Goal: Task Accomplishment & Management: Manage account settings

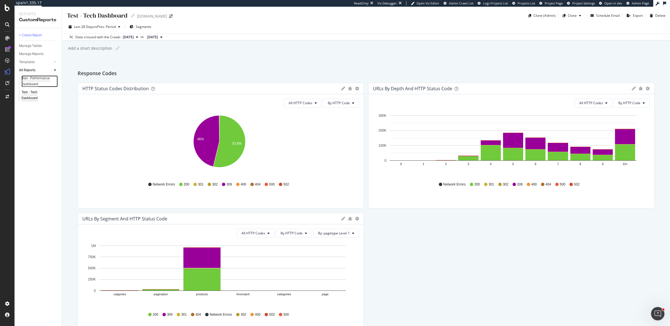
click at [34, 83] on div "Test - Performance Dashboard" at bounding box center [37, 81] width 32 height 12
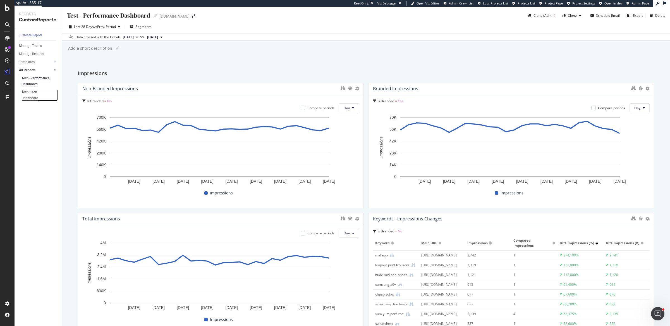
click at [34, 90] on div "Test - Tech Dashboard" at bounding box center [36, 95] width 31 height 12
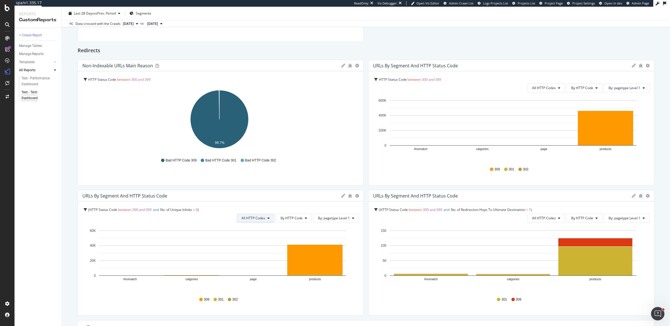
scroll to position [346, 0]
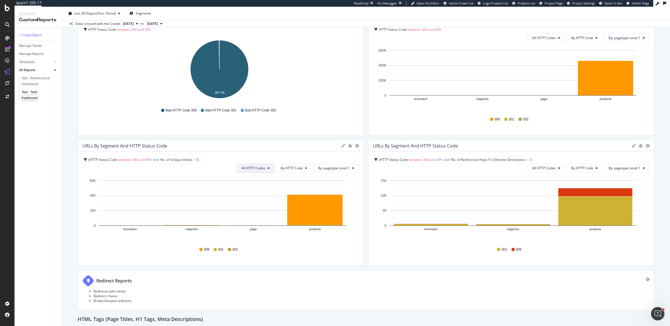
click at [532, 40] on span "All HTTP Codes" at bounding box center [544, 37] width 24 height 5
click at [571, 40] on span "By HTTP Code" at bounding box center [582, 37] width 22 height 5
click at [358, 148] on div at bounding box center [361, 203] width 6 height 126
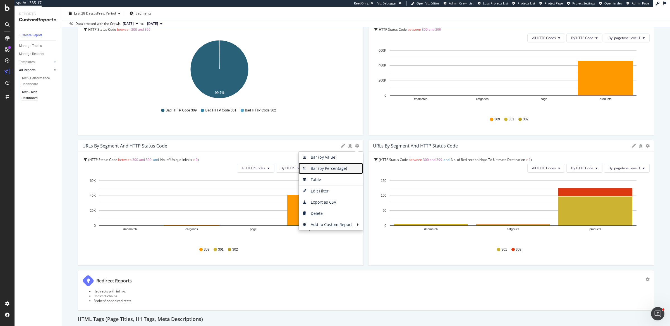
click at [330, 166] on span "Bar (by Percentage)" at bounding box center [331, 168] width 64 height 8
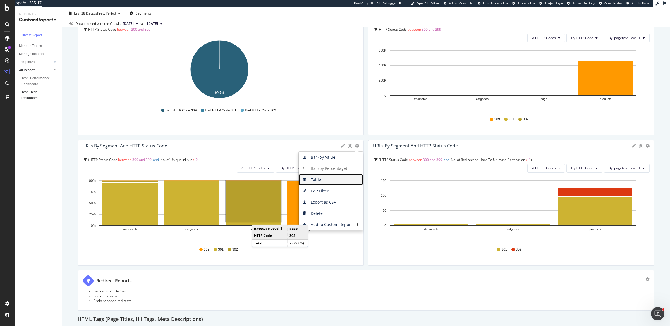
click at [339, 179] on span "Table" at bounding box center [331, 179] width 64 height 8
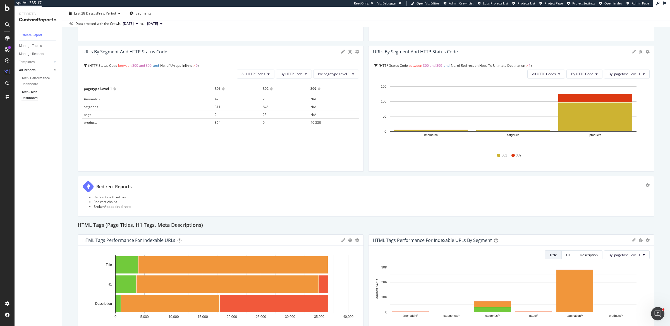
scroll to position [463, 0]
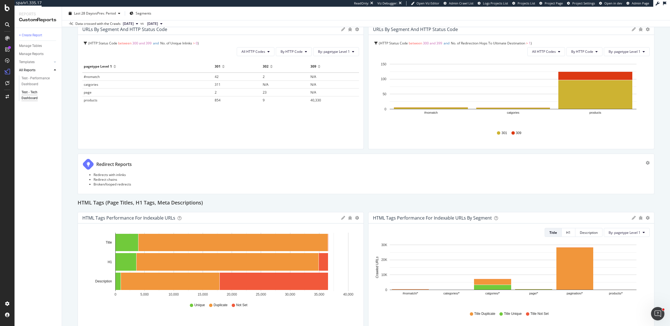
click at [363, 147] on div "Response Codes HTTP Status Codes Distribution Pie Table Apply Filter Export as …" at bounding box center [366, 167] width 576 height 1120
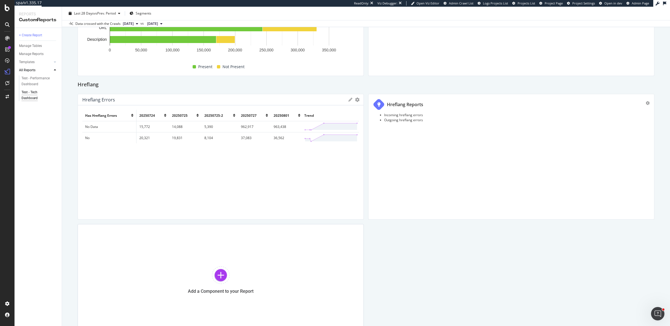
scroll to position [858, 0]
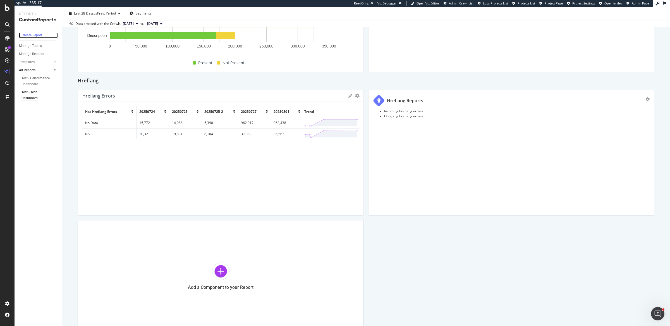
click at [34, 33] on div "+ Create Report" at bounding box center [30, 35] width 23 height 6
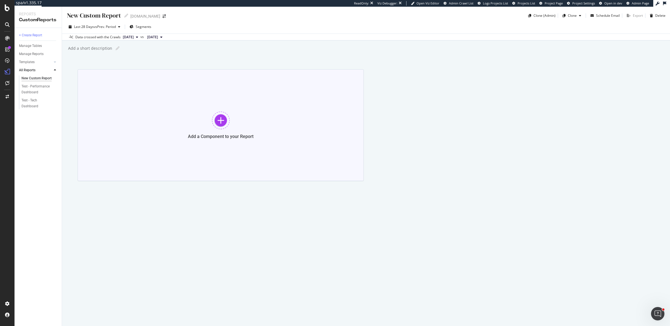
click at [195, 116] on div "Add a Component to your Report" at bounding box center [221, 125] width 286 height 112
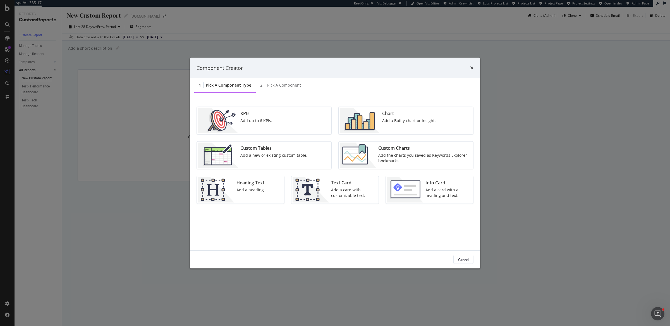
click at [279, 117] on div "KPIs Add up to 6 KPIs." at bounding box center [264, 120] width 134 height 27
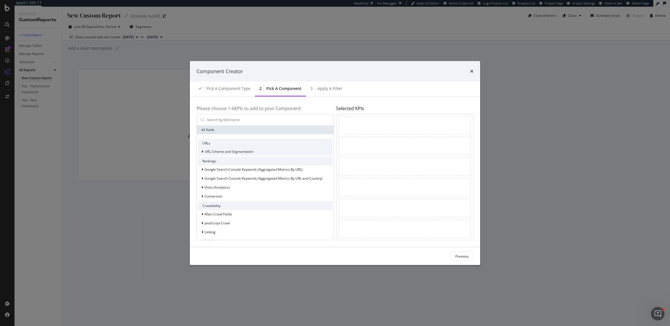
click at [261, 151] on div "URL Scheme and Segmentation" at bounding box center [265, 151] width 134 height 8
click at [229, 148] on div "URL Scheme and Segmentation" at bounding box center [226, 151] width 56 height 6
click at [227, 173] on div "Google Search Console Keywords (Aggregated Metrics By URL)" at bounding box center [265, 169] width 134 height 8
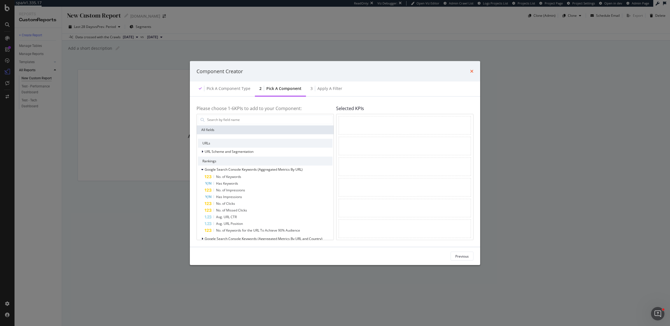
click at [470, 71] on icon "times" at bounding box center [471, 71] width 3 height 4
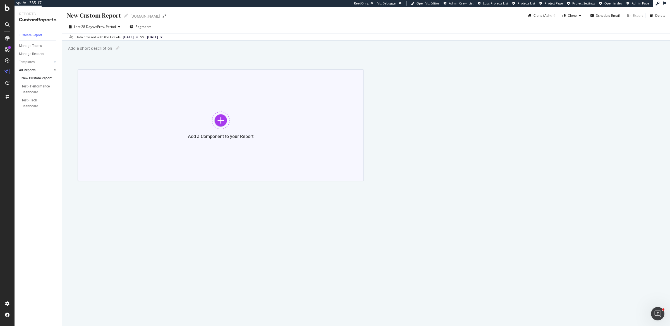
click at [257, 111] on div "Add a Component to your Report" at bounding box center [221, 125] width 286 height 112
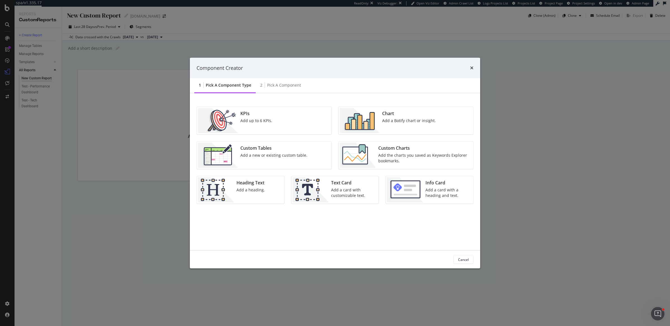
click at [394, 123] on div "Add a Botify chart or insight." at bounding box center [409, 121] width 54 height 6
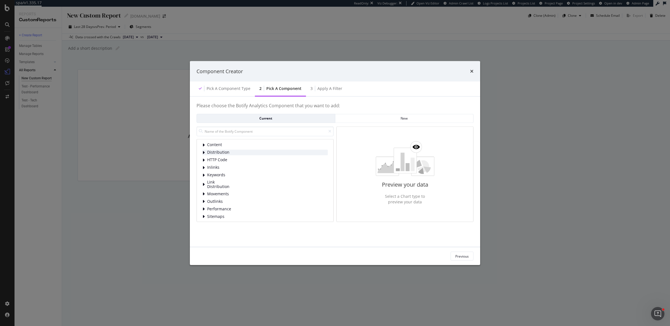
click at [229, 152] on span "Distribution" at bounding box center [219, 152] width 25 height 5
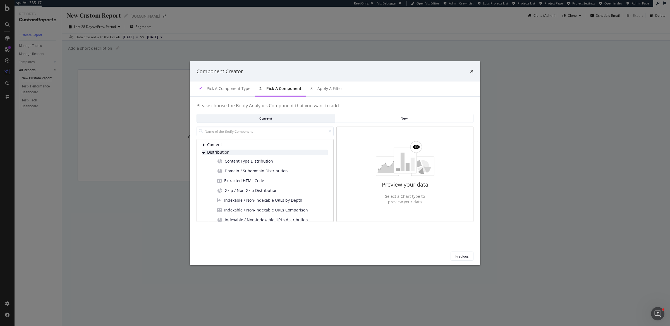
click at [229, 152] on span "Distribution" at bounding box center [219, 152] width 25 height 5
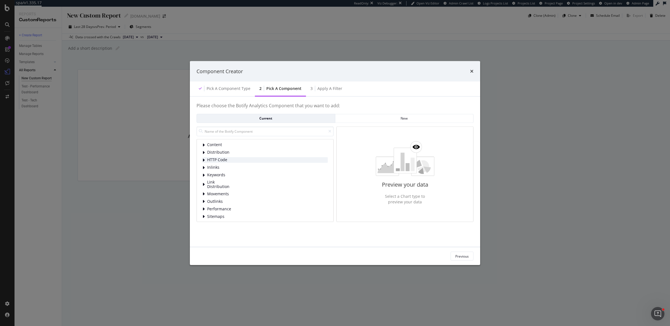
click at [227, 157] on span "HTTP Code" at bounding box center [219, 159] width 25 height 5
click at [229, 168] on span "HTTP Status Codes Distribution" at bounding box center [254, 168] width 58 height 6
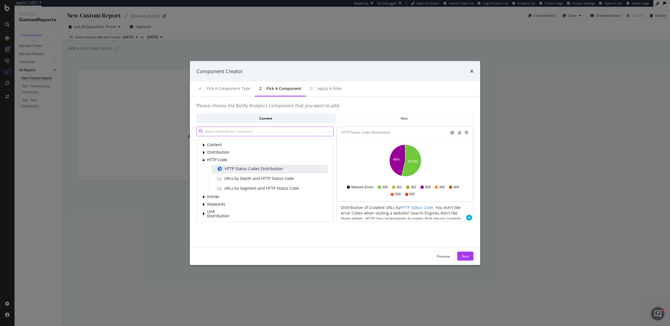
click at [270, 131] on input "modal" at bounding box center [264, 131] width 137 height 10
click at [462, 253] on div "Next" at bounding box center [464, 256] width 7 height 8
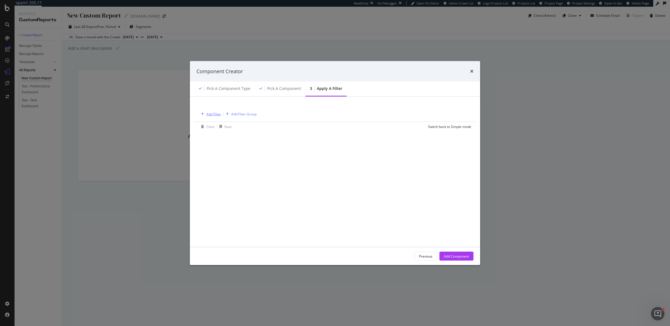
click at [212, 115] on div "Add Filter" at bounding box center [213, 113] width 15 height 5
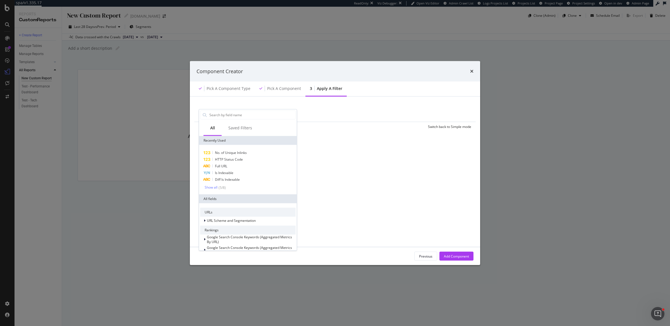
click at [422, 215] on div "Add Filter Add Filter Group Clear Save Switch back to Simple mode All Saved Fil…" at bounding box center [334, 171] width 277 height 137
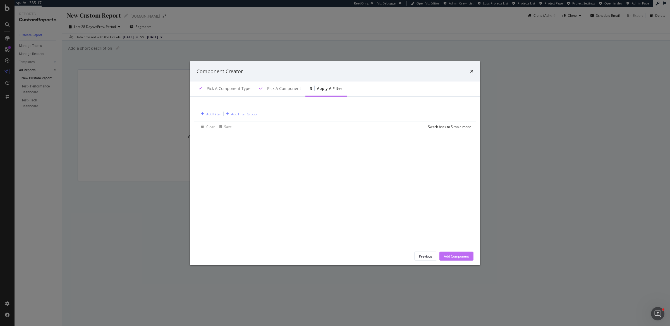
click at [453, 258] on div "Add Component" at bounding box center [456, 255] width 25 height 5
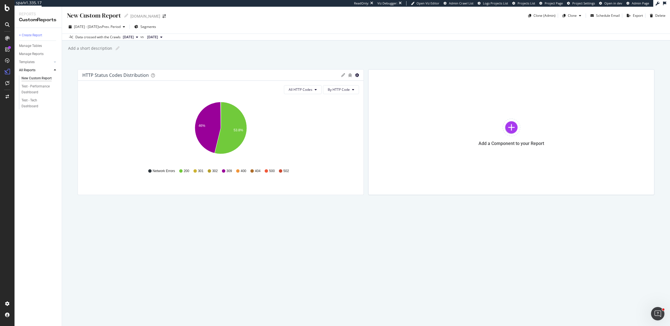
click at [357, 76] on icon "gear" at bounding box center [357, 75] width 4 height 4
click at [331, 131] on span "Delete" at bounding box center [331, 131] width 64 height 8
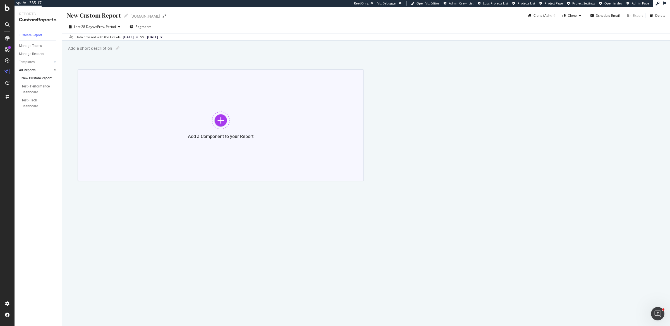
click at [219, 114] on div at bounding box center [221, 120] width 18 height 18
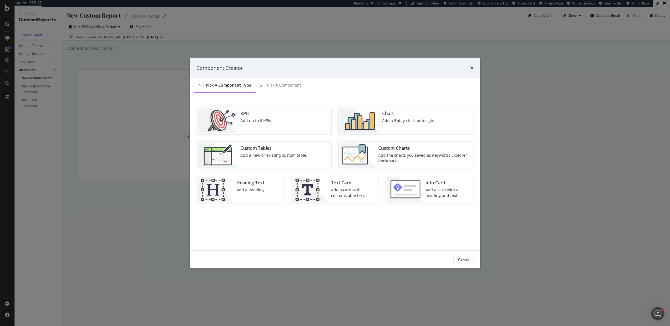
click at [245, 154] on div "Add a new or existing custom table." at bounding box center [273, 155] width 67 height 6
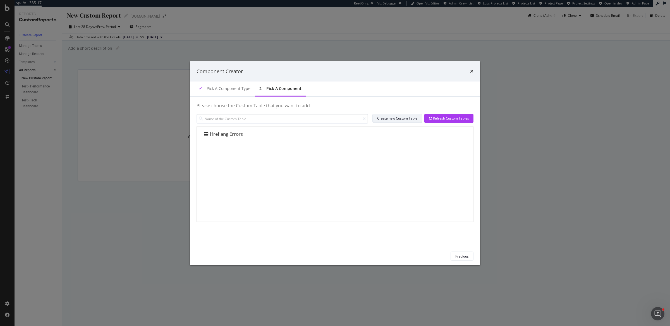
click at [387, 120] on div "Create new Custom Table" at bounding box center [397, 118] width 40 height 5
click at [471, 71] on icon "times" at bounding box center [471, 71] width 3 height 4
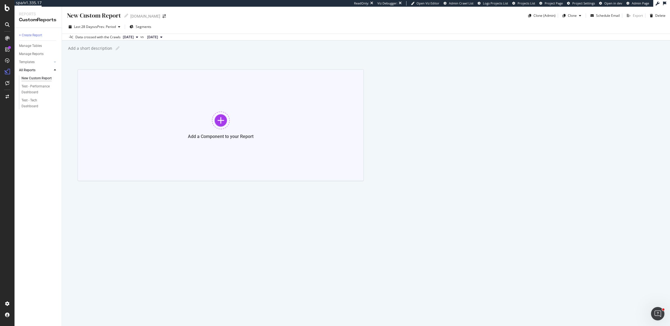
click at [200, 111] on div "Add a Component to your Report" at bounding box center [221, 125] width 286 height 112
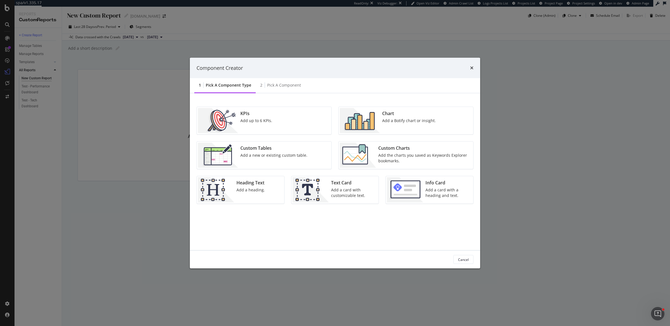
click at [389, 125] on div "Chart Add a Botify chart or insight." at bounding box center [409, 120] width 58 height 25
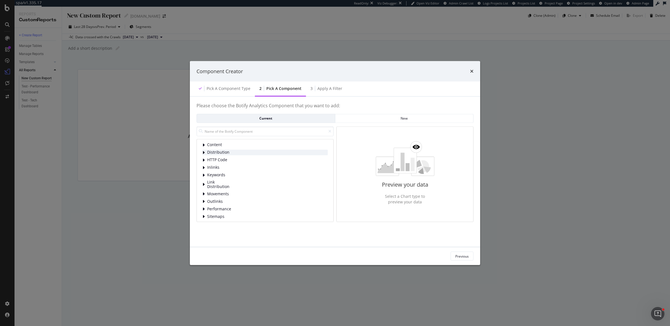
click at [217, 152] on span "Distribution" at bounding box center [219, 152] width 25 height 5
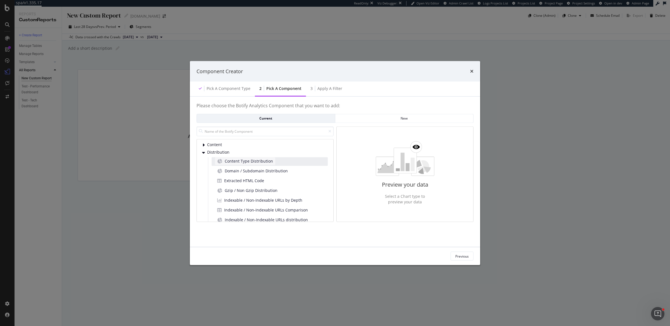
click at [234, 163] on span "Content Type Distribution" at bounding box center [249, 161] width 48 height 6
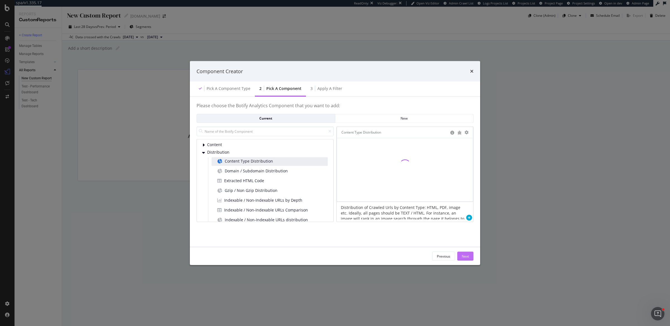
click at [470, 256] on button "Next" at bounding box center [465, 255] width 16 height 9
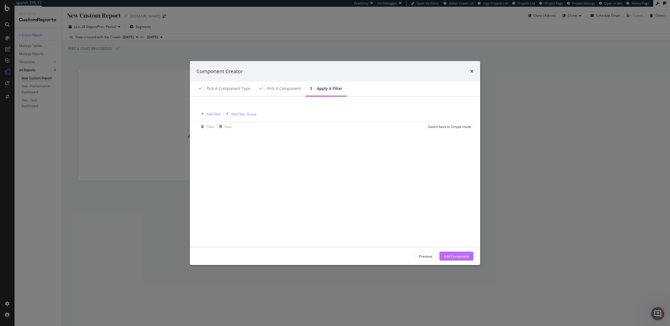
click at [470, 256] on button "Add Component" at bounding box center [456, 255] width 34 height 9
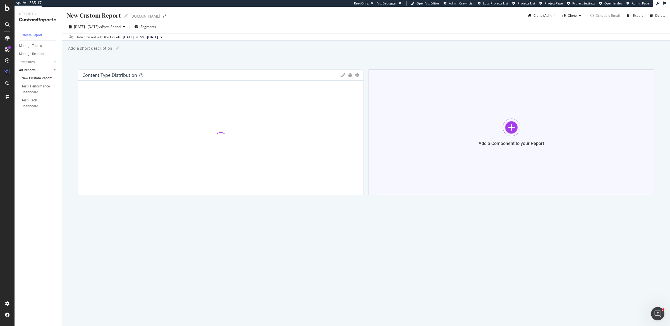
click at [434, 126] on div "Add a Component to your Report" at bounding box center [511, 132] width 286 height 126
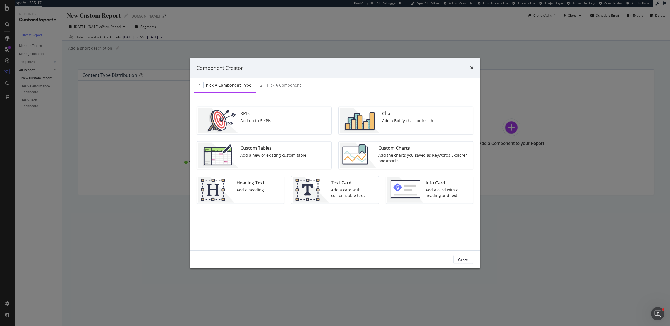
click at [350, 132] on img "modal" at bounding box center [360, 120] width 40 height 25
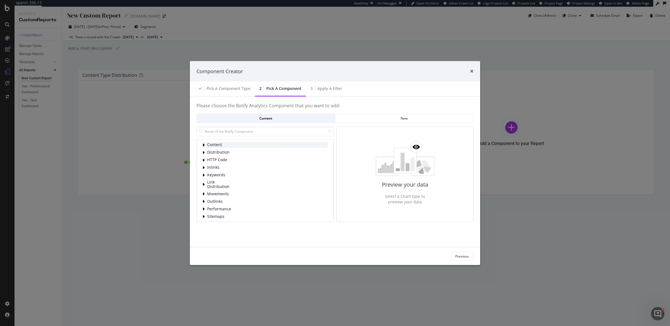
click at [270, 144] on div "Content" at bounding box center [264, 145] width 125 height 6
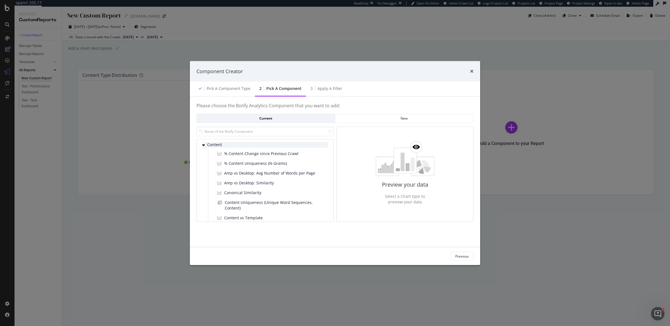
click at [258, 166] on div "% Content Uniqueness (N-Grams)" at bounding box center [252, 163] width 74 height 8
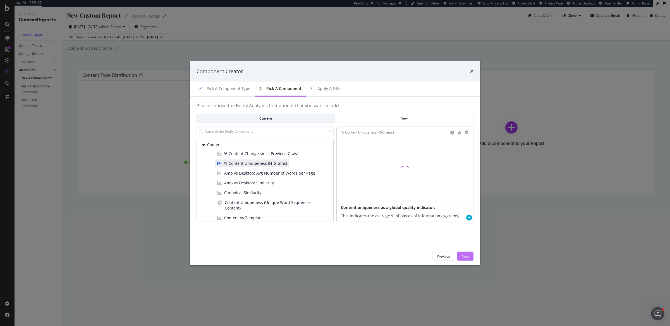
click at [465, 254] on div "Next" at bounding box center [464, 255] width 7 height 5
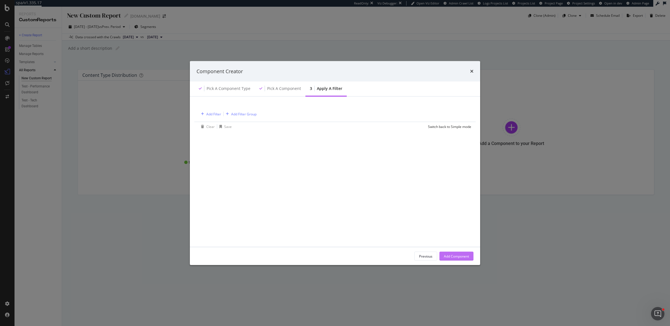
click at [465, 254] on div "Add Component" at bounding box center [456, 255] width 25 height 5
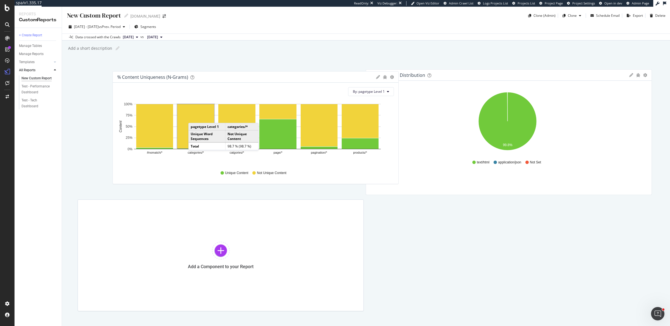
drag, startPoint x: 496, startPoint y: 74, endPoint x: 239, endPoint y: 76, distance: 256.4
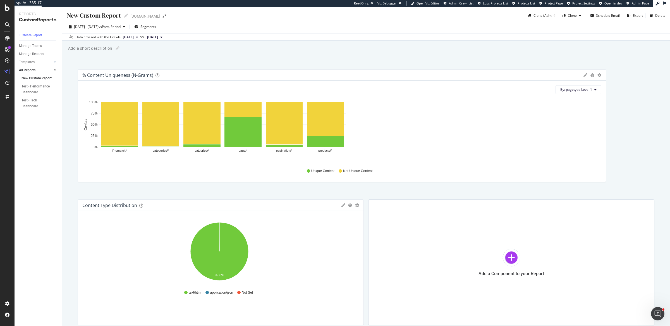
drag, startPoint x: 358, startPoint y: 127, endPoint x: 626, endPoint y: 131, distance: 268.4
click at [626, 131] on div "% Content Uniqueness (N-Grams) Pie Display Global View Table Apply Filter Expor…" at bounding box center [366, 197] width 576 height 256
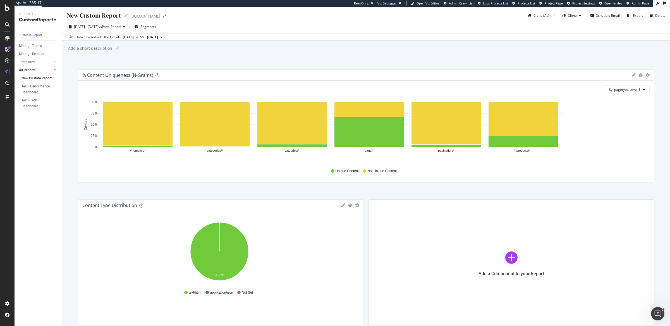
drag, startPoint x: 600, startPoint y: 130, endPoint x: 660, endPoint y: 130, distance: 59.4
click at [660, 130] on div "New Custom Report New Custom Report debenhams.com Clone (Admin) Clone Schedule …" at bounding box center [366, 166] width 608 height 319
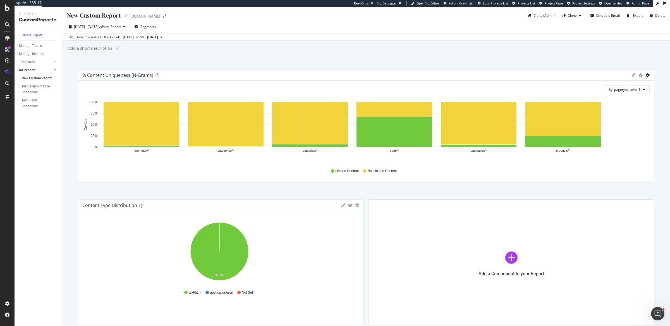
click at [645, 75] on icon "gear" at bounding box center [647, 75] width 4 height 4
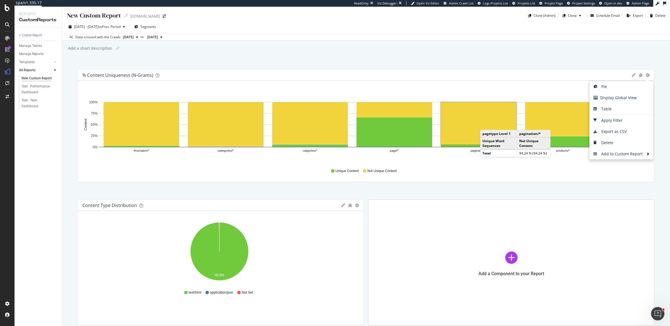
click at [169, 54] on div "New Custom Report New Custom Report debenhams.com Clone (Admin) Clone Schedule …" at bounding box center [366, 166] width 608 height 319
click at [656, 16] on div "Delete" at bounding box center [660, 15] width 10 height 5
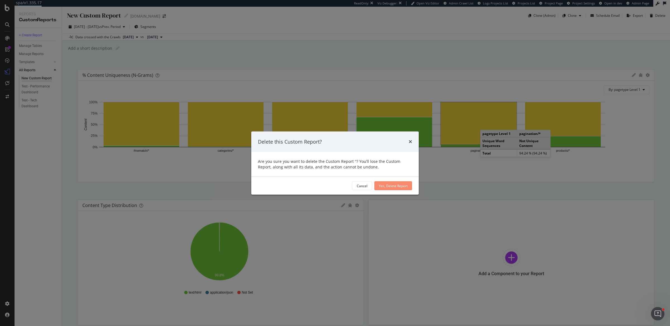
click at [392, 184] on div "Yes, Delete Report" at bounding box center [393, 185] width 29 height 5
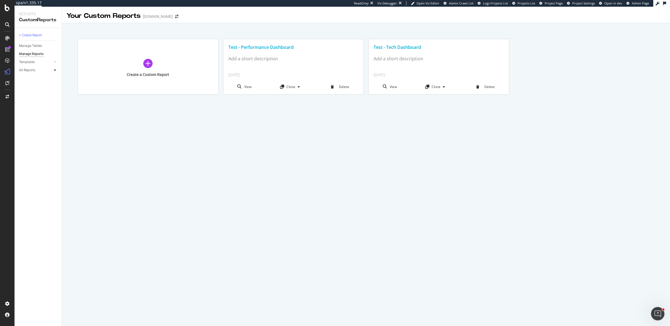
click at [57, 70] on div at bounding box center [55, 70] width 6 height 6
click at [35, 91] on div "Test - Tech Dashboard" at bounding box center [36, 95] width 31 height 12
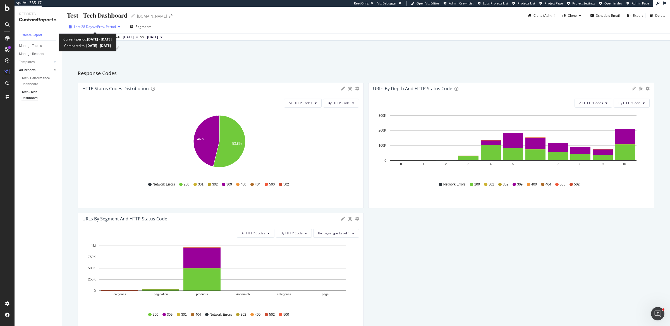
click at [101, 26] on span "vs Prev. Period" at bounding box center [105, 26] width 22 height 5
click at [271, 72] on div "Response Codes" at bounding box center [366, 73] width 576 height 9
click at [120, 28] on icon "button" at bounding box center [119, 26] width 2 height 3
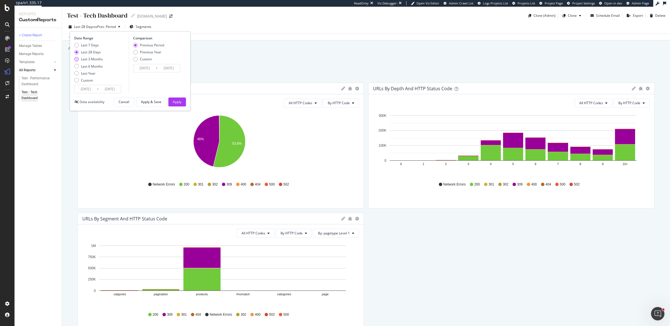
click at [95, 58] on div "Last 3 Months" at bounding box center [92, 59] width 22 height 5
type input "2025/05/09"
type input "2025/02/06"
type input "2025/05/08"
click at [181, 103] on div "Apply" at bounding box center [177, 101] width 9 height 5
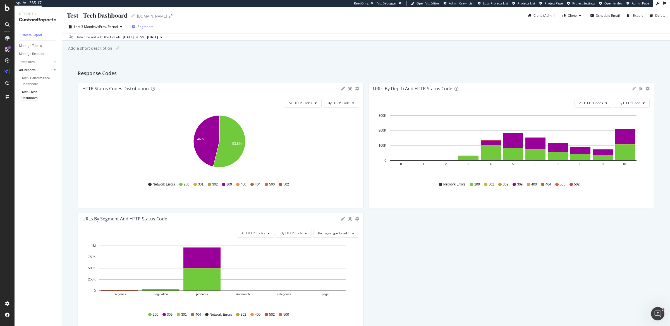
click at [149, 29] on span "Segments" at bounding box center [146, 26] width 16 height 5
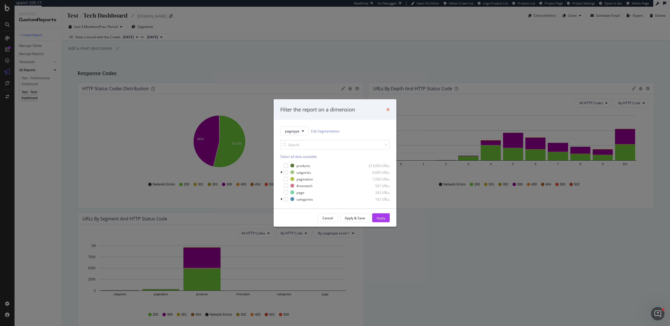
click at [387, 108] on icon "times" at bounding box center [387, 109] width 3 height 4
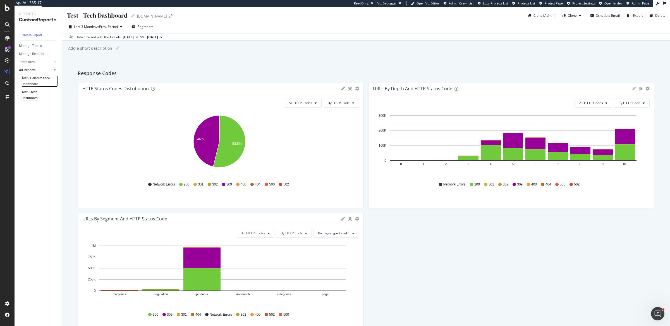
click at [51, 78] on div "Test - Performance Dashboard" at bounding box center [37, 81] width 32 height 12
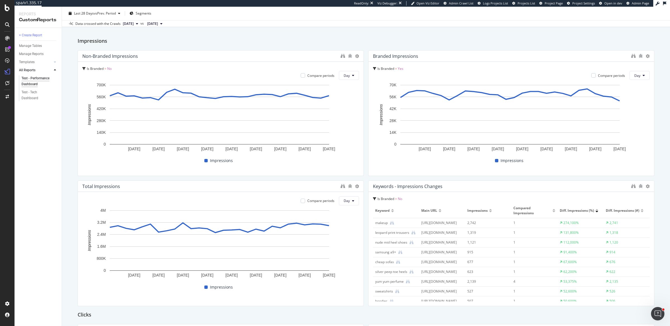
scroll to position [29, 0]
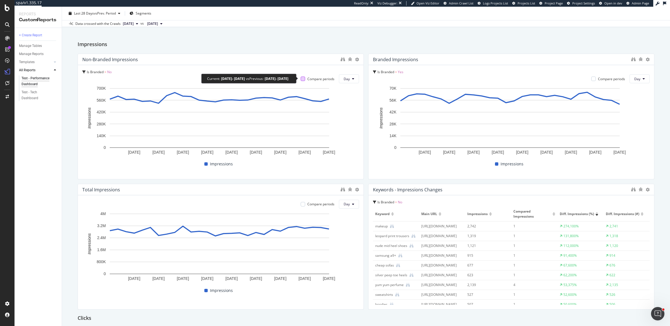
click at [301, 78] on div at bounding box center [303, 78] width 4 height 4
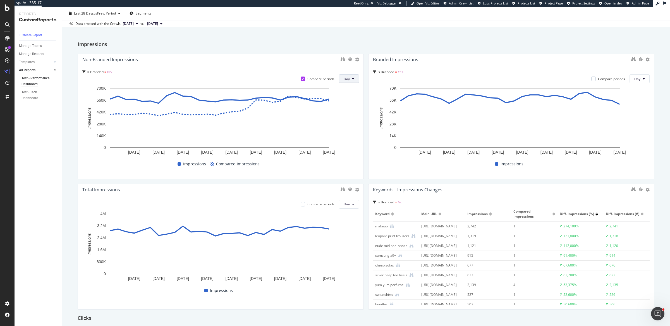
click at [348, 78] on button "Day" at bounding box center [349, 78] width 20 height 9
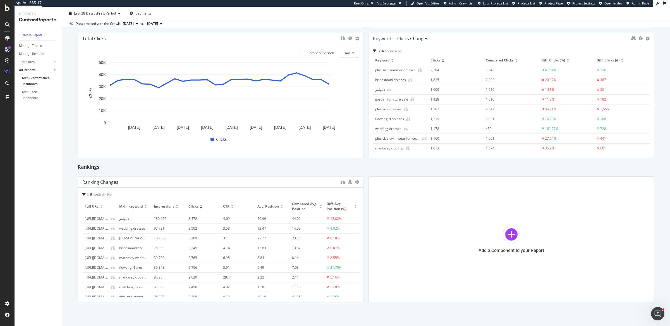
scroll to position [464, 0]
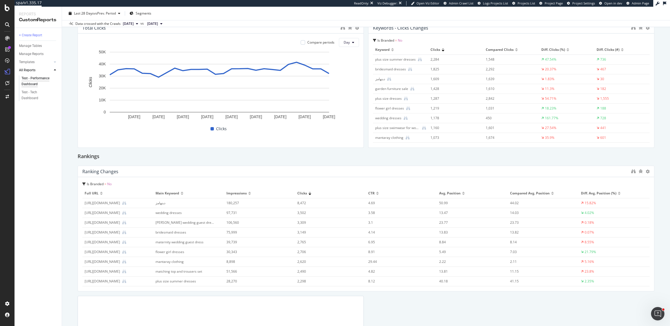
drag, startPoint x: 357, startPoint y: 221, endPoint x: 636, endPoint y: 217, distance: 279.3
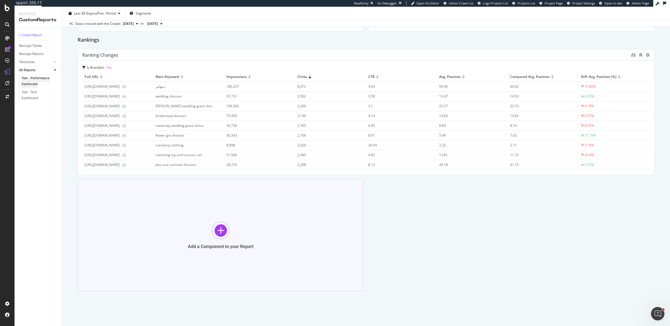
scroll to position [394, 0]
click at [211, 220] on div "Add a Component to your Report" at bounding box center [221, 235] width 286 height 112
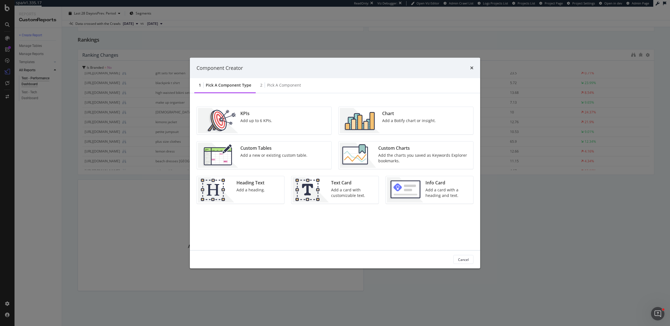
click at [422, 154] on div "Add the charts you saved as Keywords Explorer bookmarks." at bounding box center [424, 157] width 92 height 11
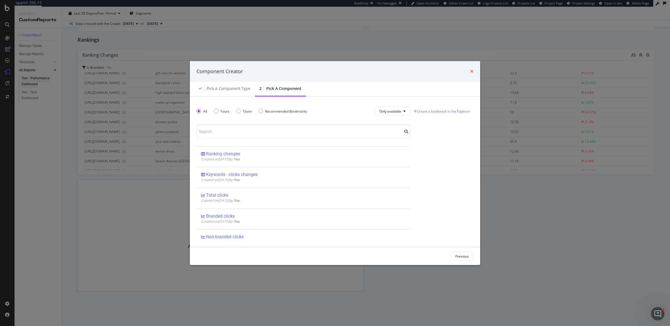
click at [473, 69] on icon "times" at bounding box center [471, 71] width 3 height 4
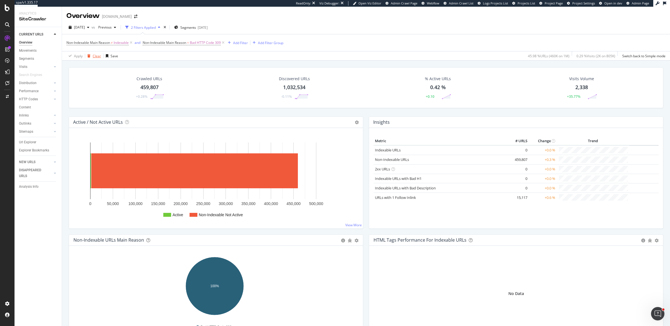
click at [90, 55] on icon "button" at bounding box center [88, 55] width 3 height 3
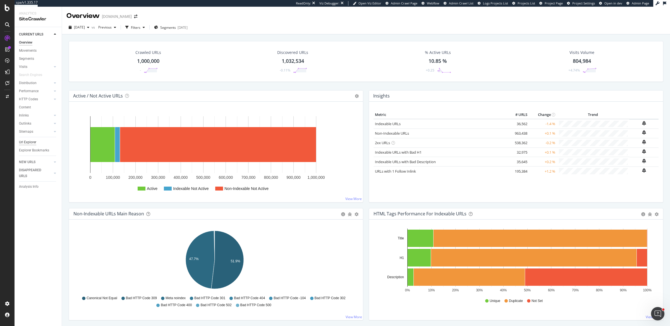
click at [30, 141] on div "Url Explorer" at bounding box center [27, 142] width 17 height 6
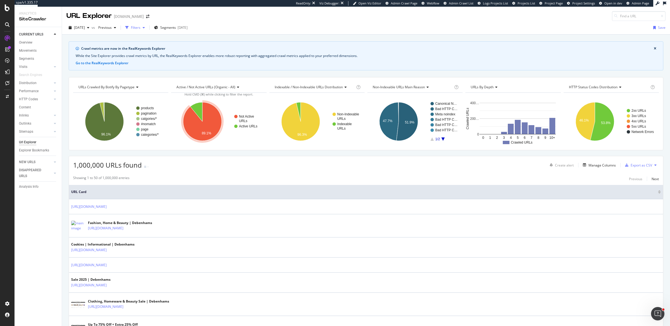
click at [140, 29] on div "Filters" at bounding box center [135, 27] width 9 height 5
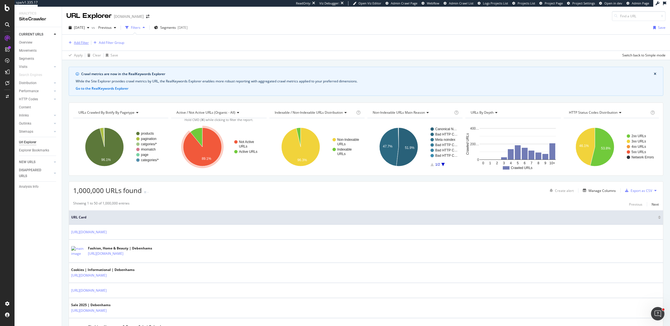
click at [82, 40] on div "Add Filter" at bounding box center [81, 42] width 15 height 5
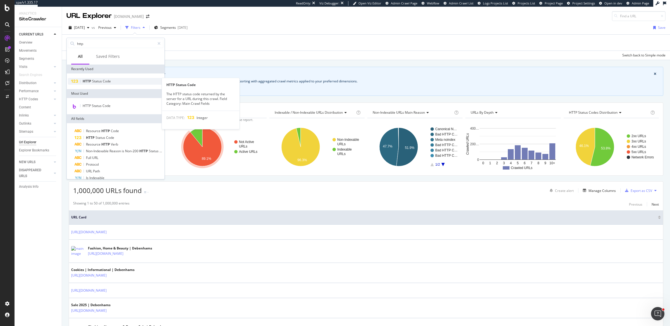
type input "http"
click at [133, 82] on div "HTTP Status Code" at bounding box center [115, 81] width 95 height 7
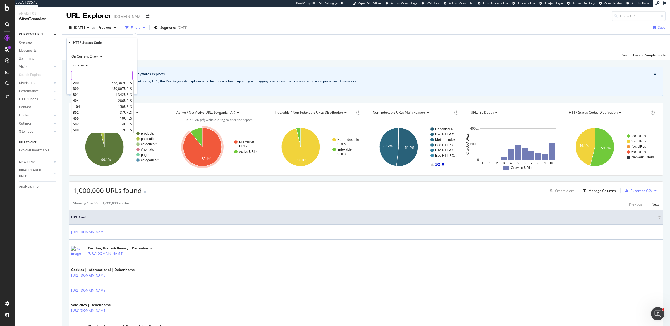
click at [97, 77] on input "number" at bounding box center [101, 75] width 61 height 9
click at [94, 94] on span "301" at bounding box center [93, 94] width 41 height 5
type input "301"
click at [132, 89] on div "Apply" at bounding box center [128, 87] width 9 height 5
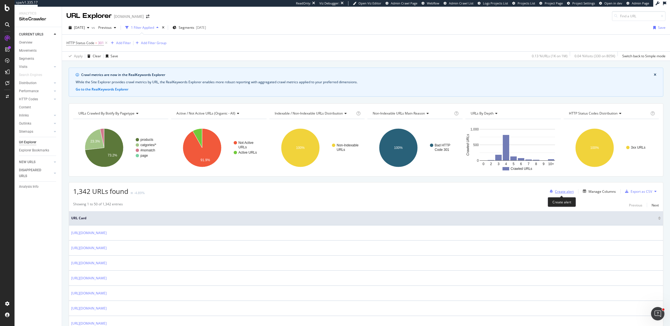
click at [565, 191] on div "Create alert" at bounding box center [564, 191] width 19 height 5
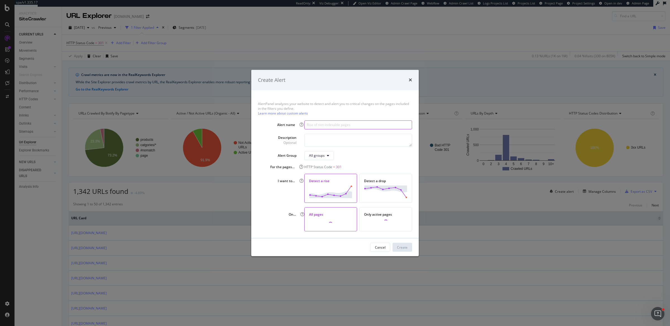
click at [356, 127] on input "modal" at bounding box center [358, 124] width 108 height 9
type input "Redirects"
click at [335, 143] on textarea "modal" at bounding box center [358, 139] width 108 height 13
click at [324, 155] on div "All groups" at bounding box center [317, 155] width 16 height 5
click at [408, 165] on div "HTTP Status Code = 301" at bounding box center [358, 166] width 108 height 5
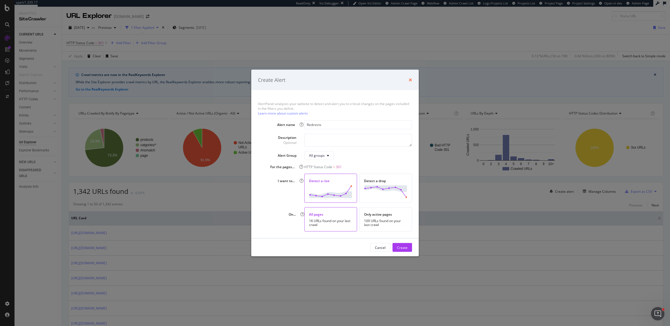
click at [411, 79] on icon "times" at bounding box center [409, 80] width 3 height 4
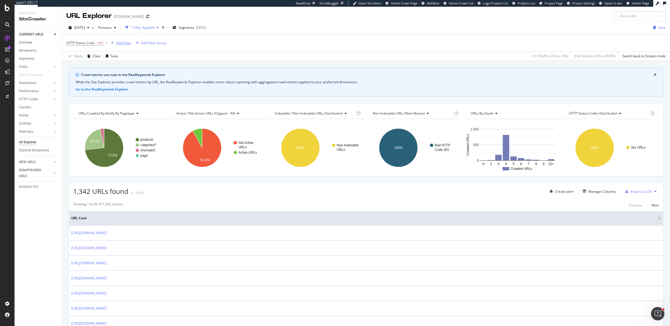
click at [127, 41] on div "Add Filter" at bounding box center [123, 42] width 15 height 5
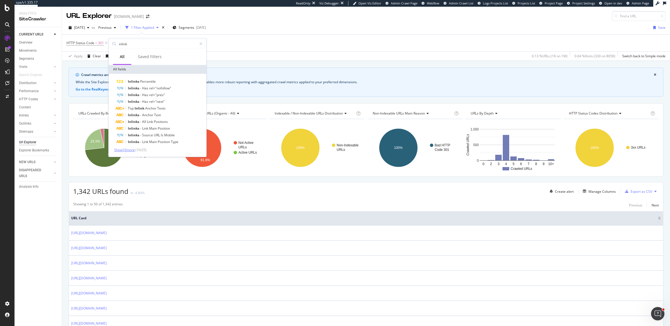
type input "inlink"
click at [132, 148] on span "Show 10 more" at bounding box center [124, 149] width 21 height 5
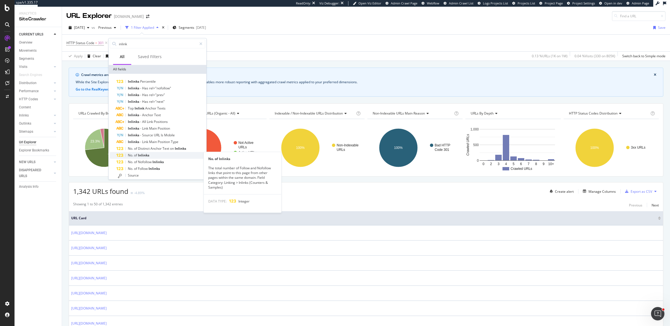
click at [135, 153] on span "of" at bounding box center [136, 155] width 4 height 5
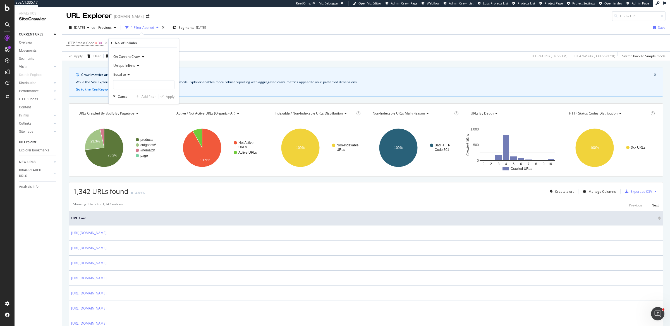
click at [129, 75] on icon at bounding box center [128, 74] width 4 height 3
click at [128, 116] on span "Greater than" at bounding box center [126, 115] width 20 height 5
click at [138, 81] on input "number" at bounding box center [143, 84] width 61 height 9
type input "0"
click at [165, 95] on div "button" at bounding box center [162, 96] width 8 height 3
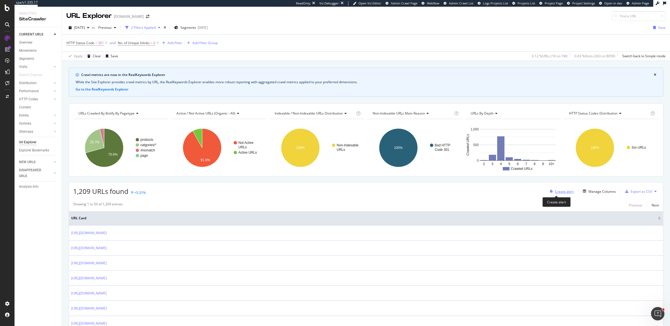
click at [555, 189] on div "Create alert" at bounding box center [564, 191] width 19 height 5
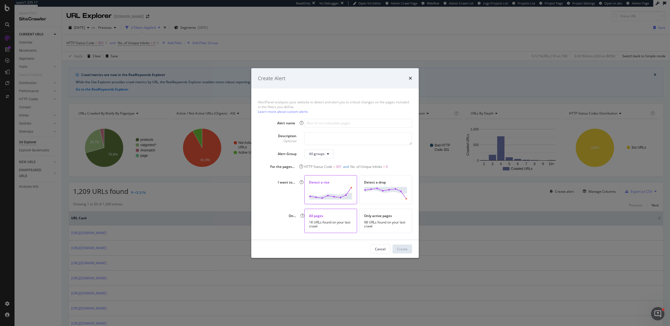
click at [463, 204] on div "Create Alert AlertPanel analyzes your website to detect and alert you to critic…" at bounding box center [335, 163] width 670 height 326
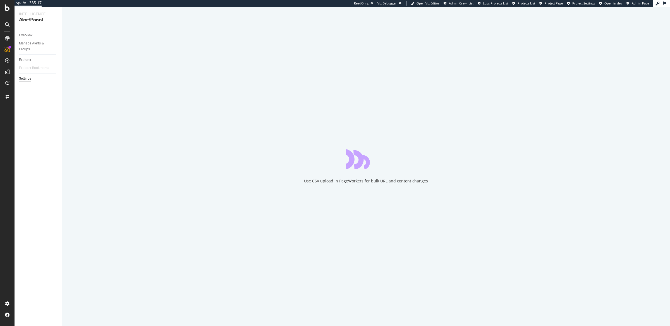
select select "01"
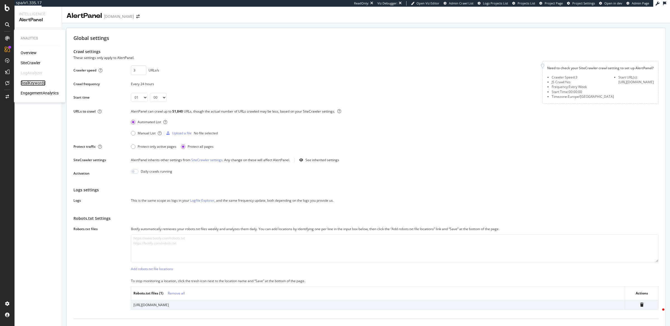
click at [39, 83] on div "RealKeywords" at bounding box center [33, 83] width 25 height 6
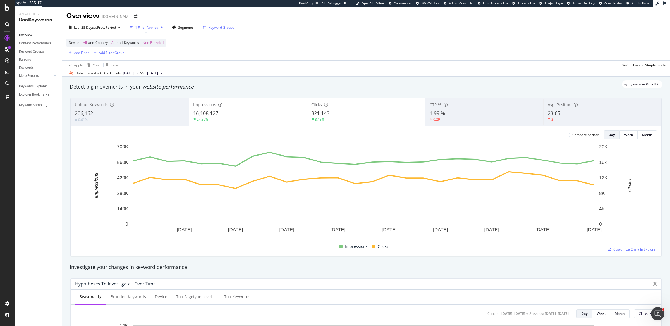
click at [209, 29] on div "Keyword Groups" at bounding box center [221, 27] width 26 height 5
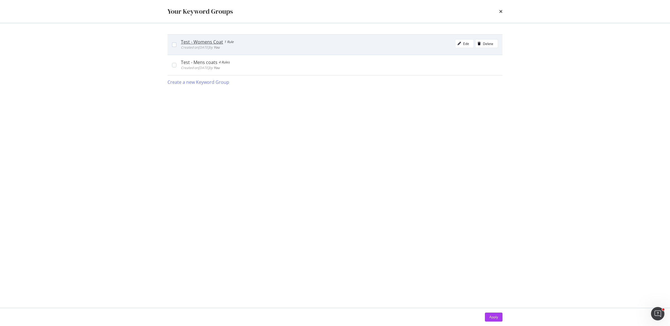
click at [296, 41] on div "Test - Womens Coat 1 Rule Created on 2025 Jul 27th by You Edit Delete" at bounding box center [339, 44] width 317 height 11
click at [460, 42] on icon "modal" at bounding box center [458, 43] width 3 height 3
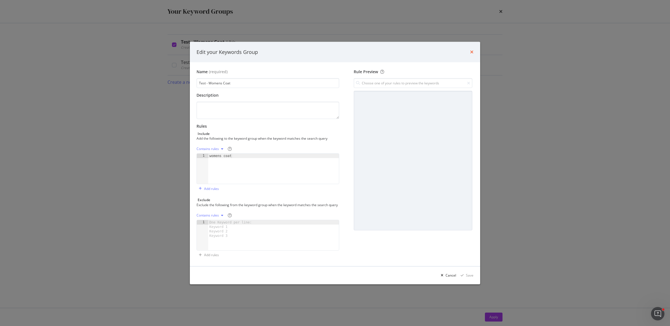
click at [472, 50] on icon "times" at bounding box center [471, 52] width 3 height 4
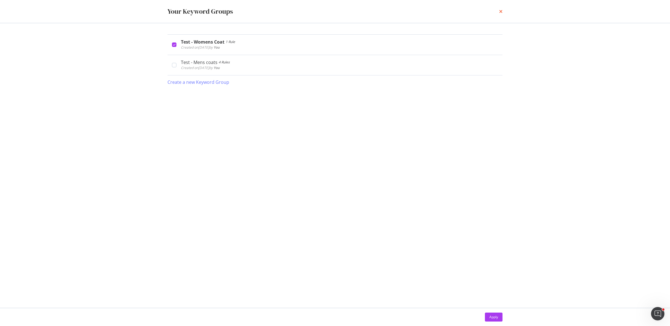
click at [499, 12] on icon "times" at bounding box center [500, 11] width 3 height 4
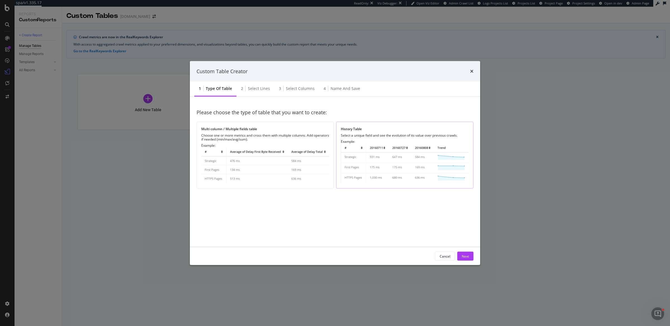
click at [375, 149] on img "modal" at bounding box center [405, 163] width 128 height 40
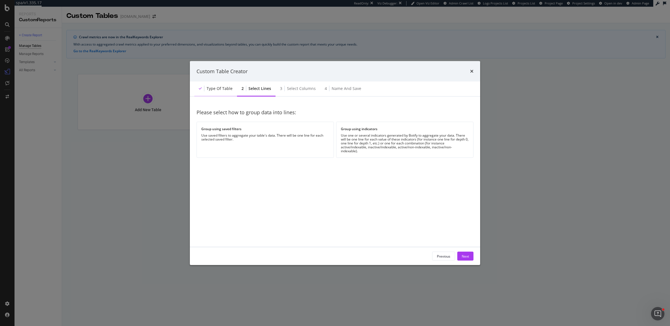
click at [221, 86] on div "Type of table" at bounding box center [219, 89] width 26 height 6
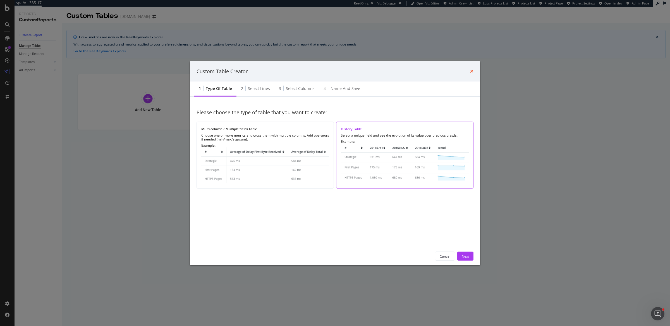
click at [471, 70] on icon "times" at bounding box center [471, 71] width 3 height 4
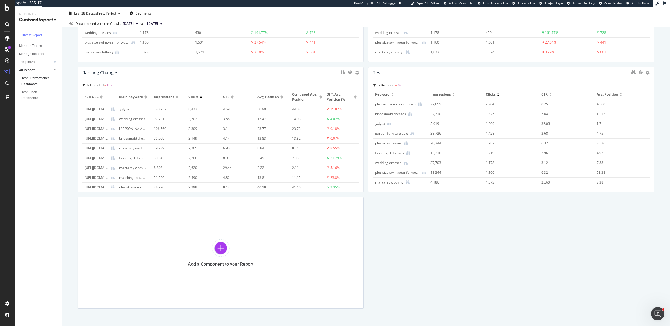
scroll to position [710, 0]
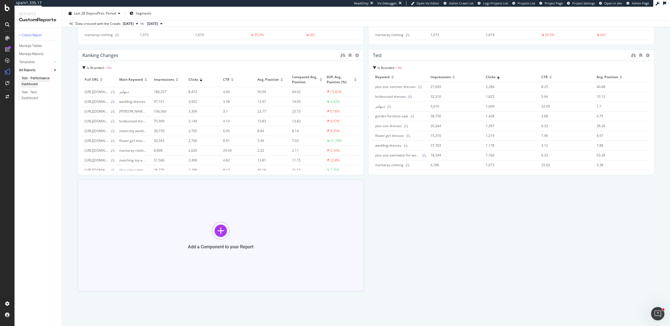
click at [239, 223] on div "Add a Component to your Report" at bounding box center [221, 235] width 286 height 112
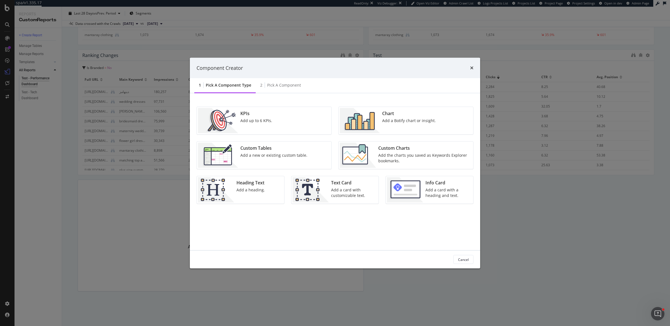
click at [407, 151] on div "Custom Charts" at bounding box center [424, 148] width 92 height 6
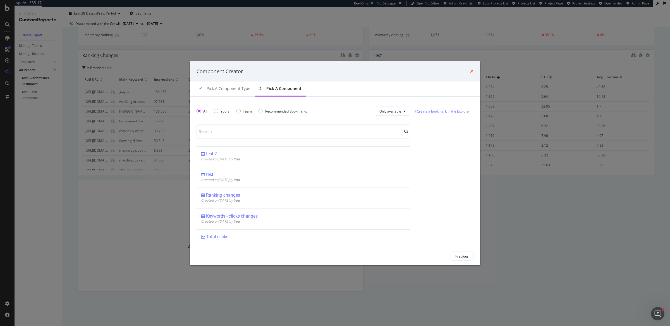
click at [470, 71] on icon "times" at bounding box center [471, 71] width 3 height 4
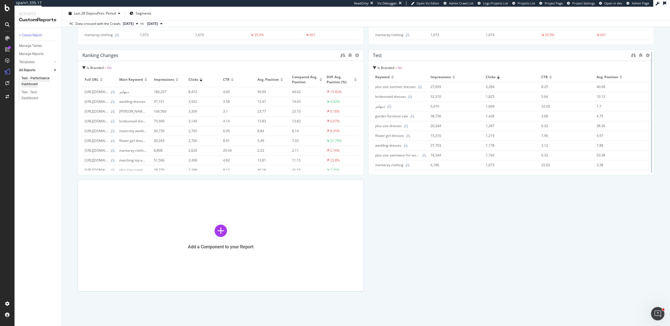
click at [648, 54] on div at bounding box center [651, 112] width 6 height 126
click at [645, 55] on icon at bounding box center [647, 55] width 4 height 4
click at [629, 52] on div "Delete" at bounding box center [626, 55] width 28 height 8
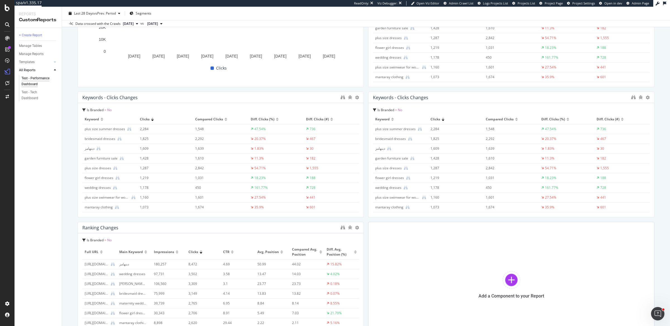
scroll to position [530, 0]
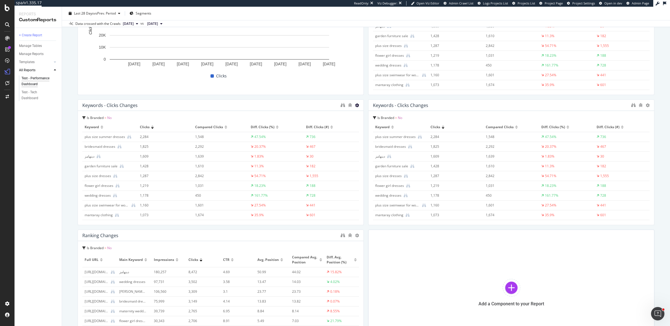
click at [355, 104] on icon at bounding box center [357, 105] width 4 height 4
click at [366, 114] on span "Delete" at bounding box center [371, 113] width 10 height 5
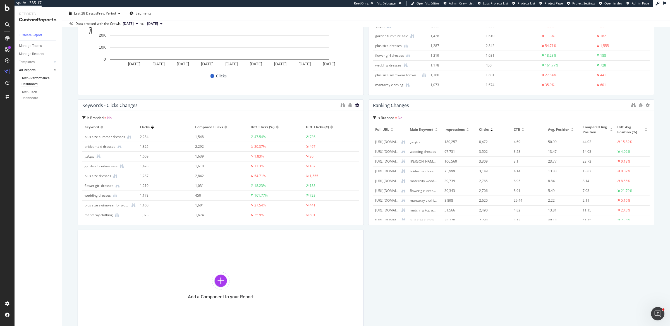
click at [355, 104] on icon at bounding box center [357, 105] width 4 height 4
click at [372, 109] on div "Delete" at bounding box center [367, 113] width 28 height 8
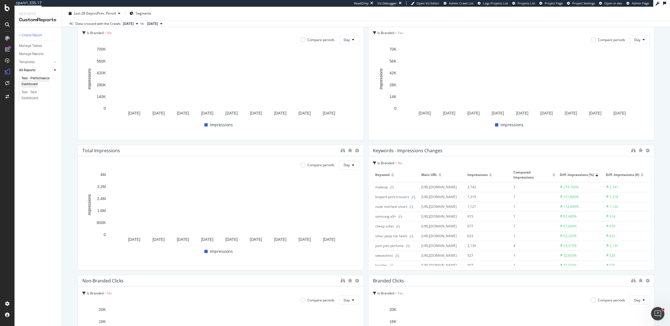
scroll to position [0, 0]
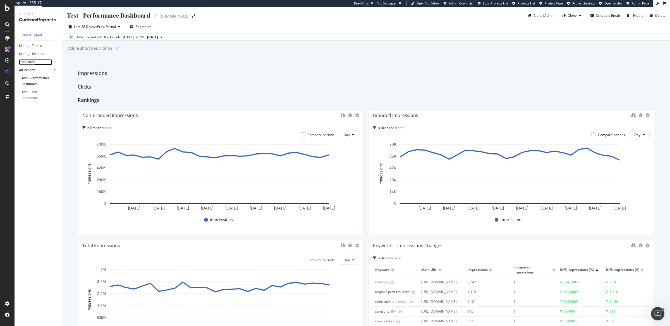
click at [30, 62] on div "Templates" at bounding box center [27, 62] width 16 height 6
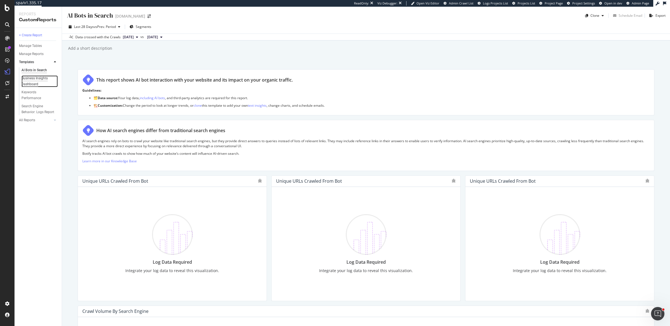
click at [30, 83] on div "Business Insights Dashboard" at bounding box center [37, 81] width 32 height 12
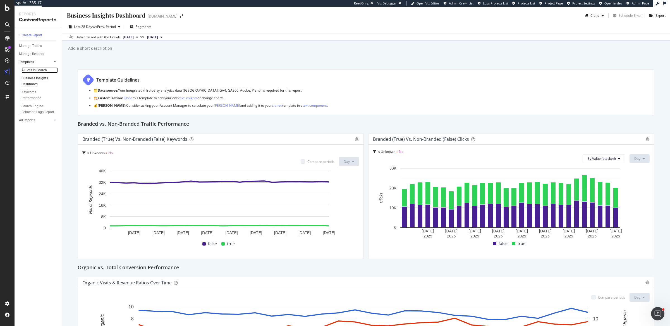
click at [29, 72] on div "AI Bots in Search" at bounding box center [33, 70] width 25 height 6
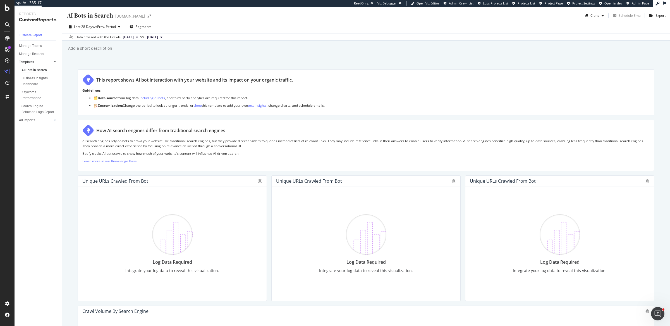
click at [73, 119] on div "AI Bots in Search AI Bots in Search [DOMAIN_NAME] Clone Schedule Email Export L…" at bounding box center [366, 166] width 608 height 319
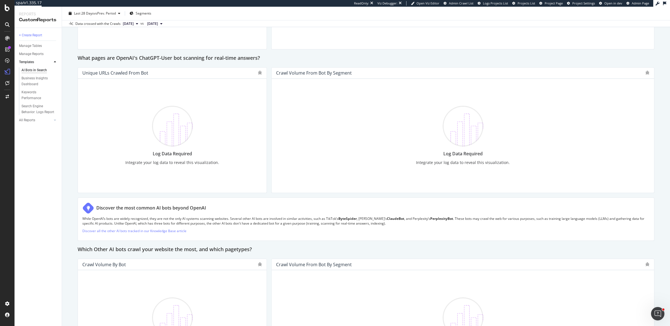
scroll to position [606, 0]
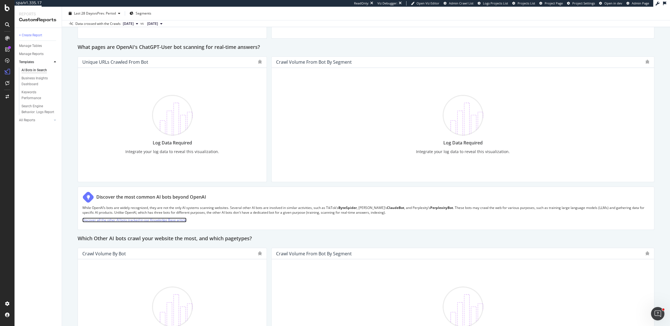
click at [138, 218] on link "Discover all the other AI bots tracked in our Knowledge Base article" at bounding box center [134, 219] width 104 height 5
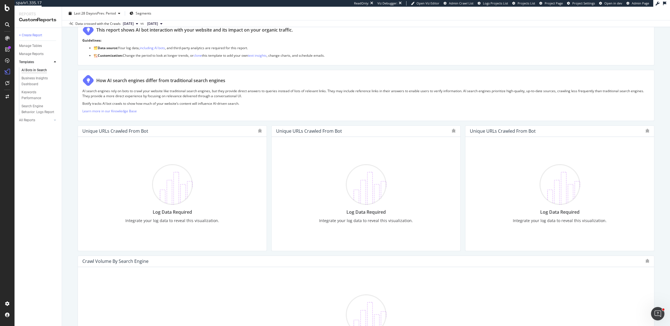
scroll to position [0, 0]
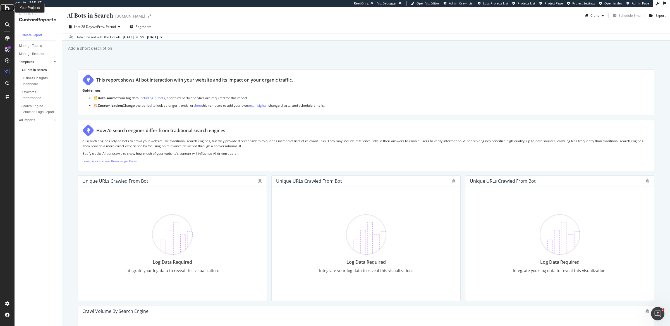
click at [10, 8] on div at bounding box center [7, 7] width 13 height 7
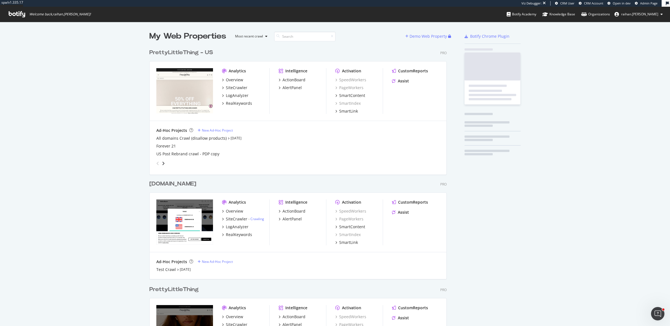
scroll to position [362, 296]
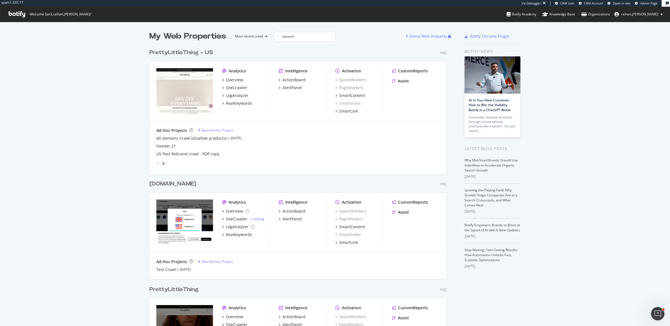
type input "debenha"
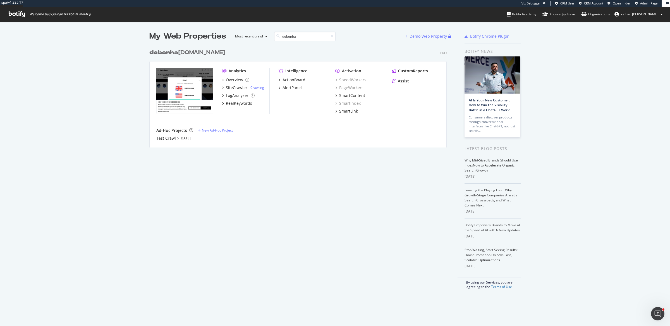
scroll to position [100, 296]
